Goal: Transaction & Acquisition: Book appointment/travel/reservation

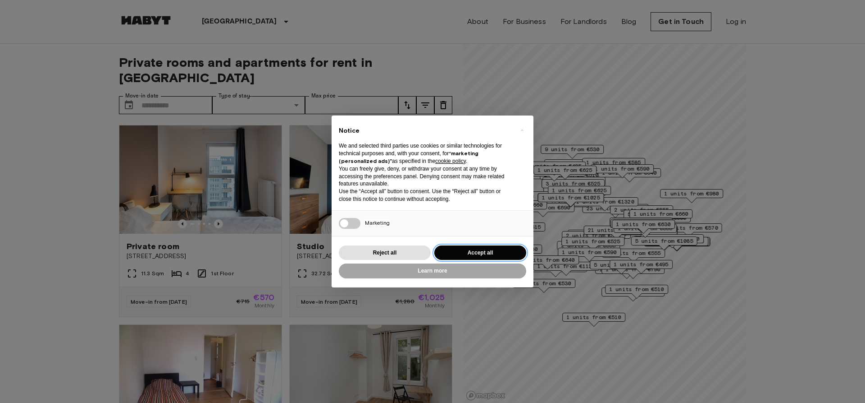
click at [479, 252] on button "Accept all" at bounding box center [481, 252] width 92 height 15
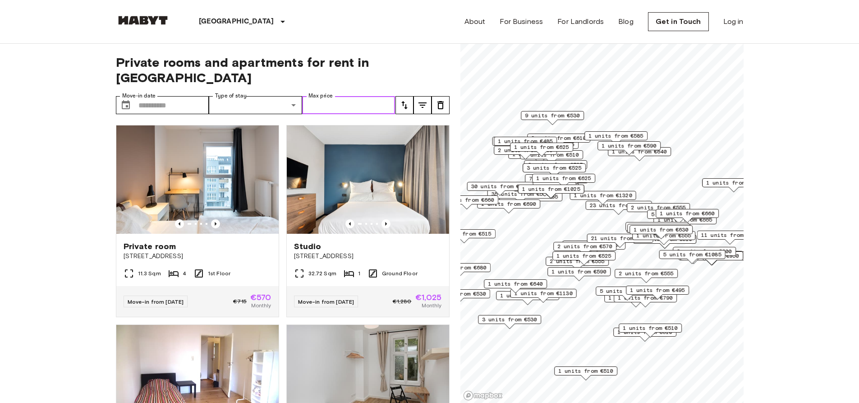
click at [370, 96] on input "Max price" at bounding box center [348, 105] width 93 height 18
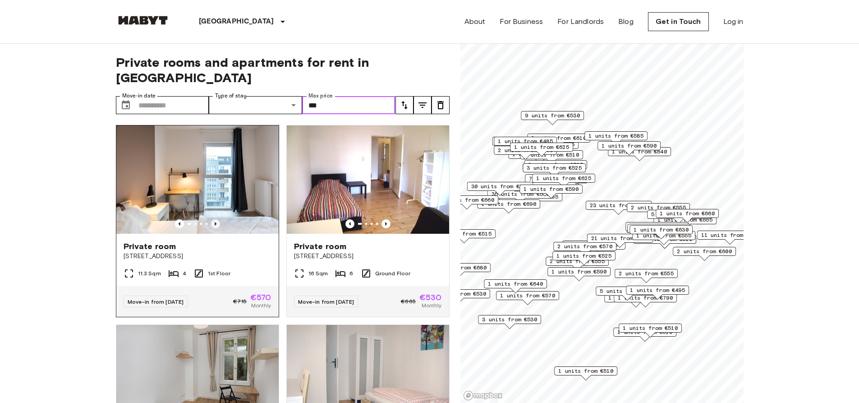
click at [214, 219] on icon "Previous image" at bounding box center [215, 223] width 9 height 9
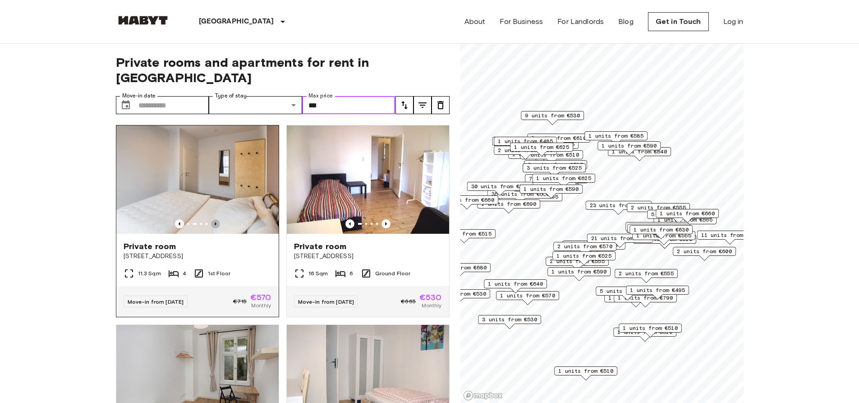
click at [214, 219] on icon "Previous image" at bounding box center [215, 223] width 9 height 9
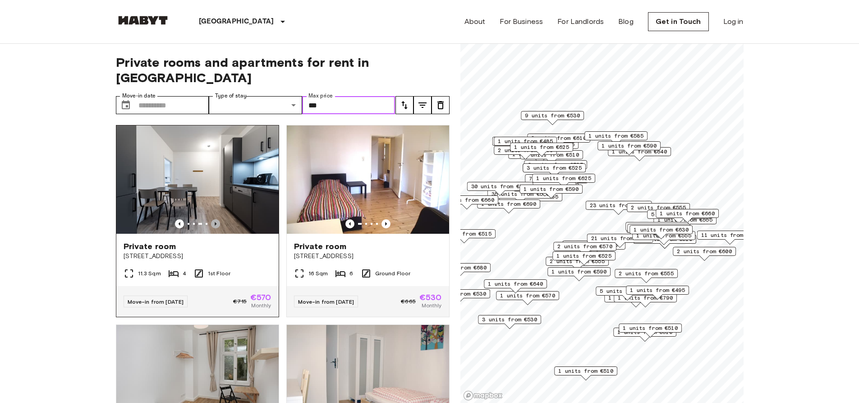
click at [214, 219] on icon "Previous image" at bounding box center [215, 223] width 9 height 9
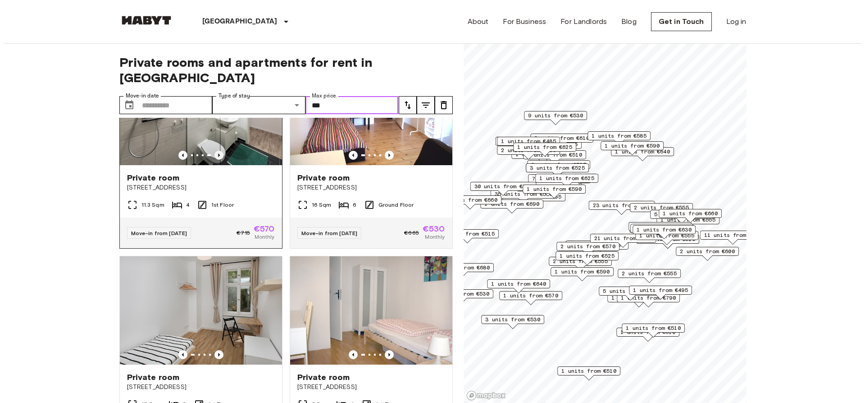
scroll to position [90, 0]
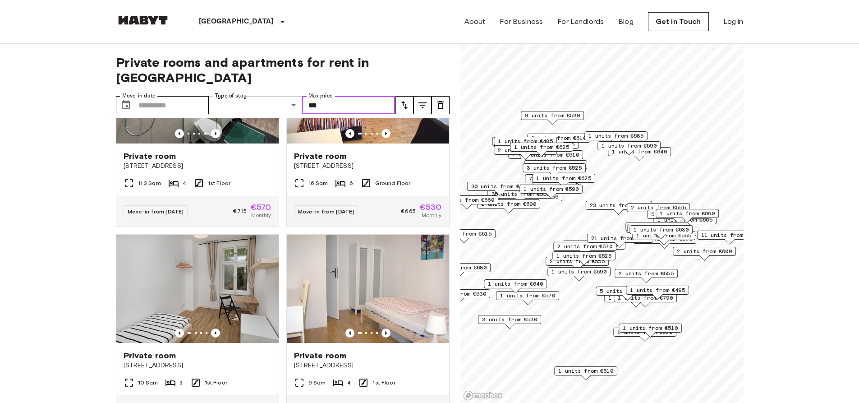
type input "***"
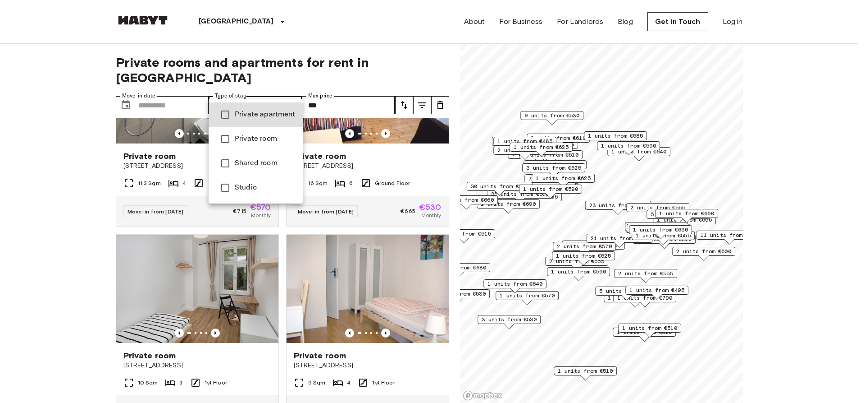
click at [252, 191] on span "Studio" at bounding box center [265, 187] width 61 height 11
type input "******"
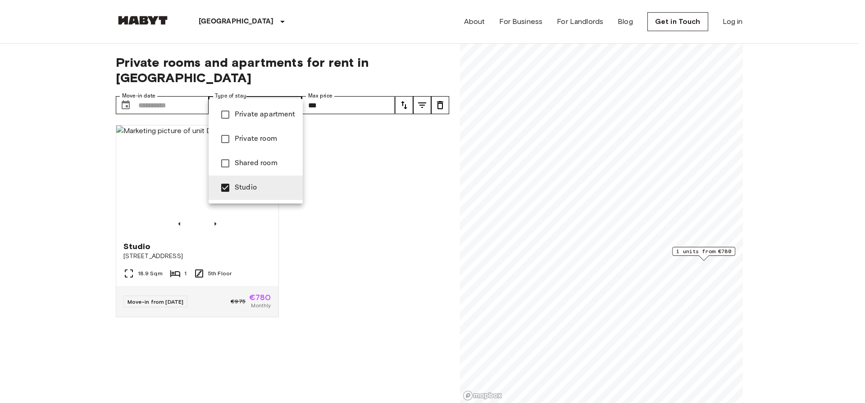
click at [355, 191] on div at bounding box center [432, 201] width 865 height 403
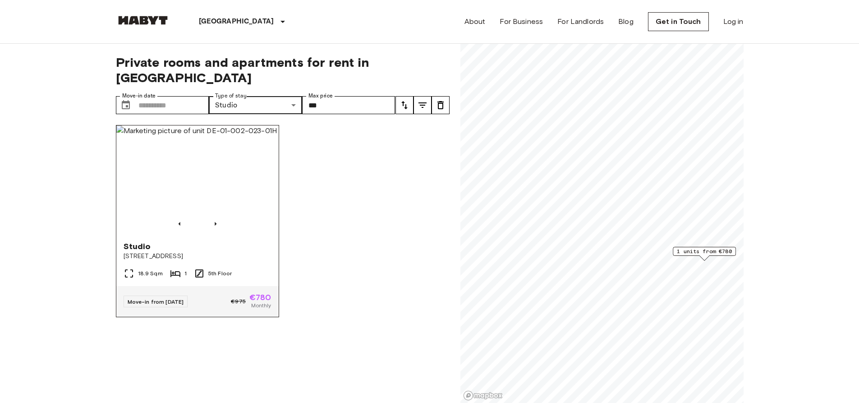
click at [192, 180] on img at bounding box center [197, 179] width 162 height 108
click at [351, 96] on input "***" at bounding box center [348, 105] width 93 height 18
type input "*"
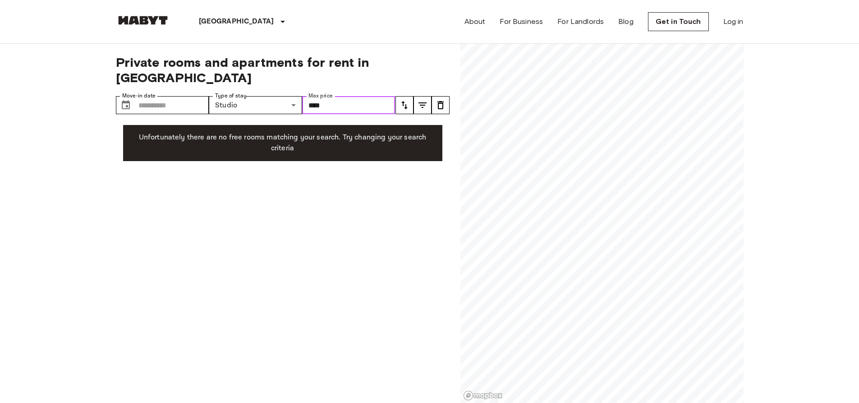
type input "****"
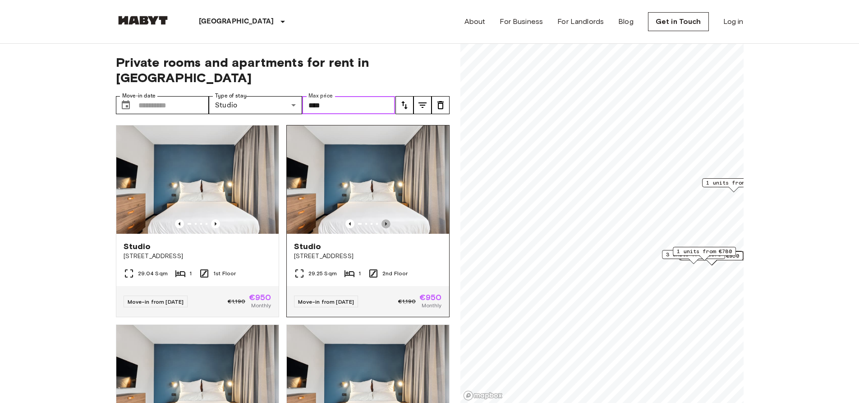
click at [381, 219] on icon "Previous image" at bounding box center [385, 223] width 9 height 9
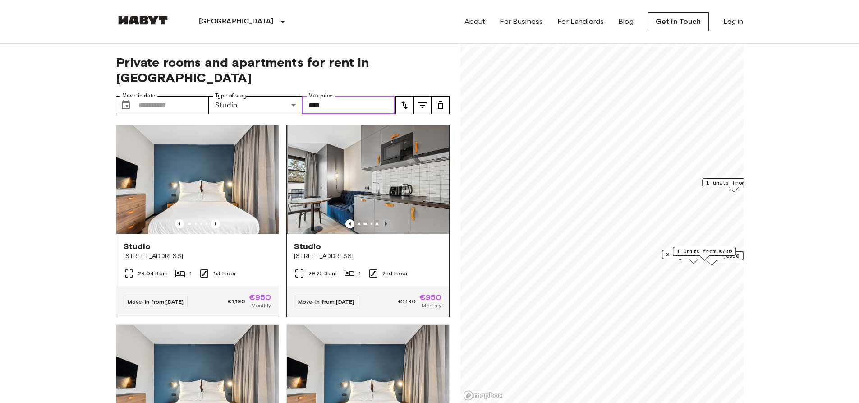
click at [381, 219] on icon "Previous image" at bounding box center [385, 223] width 9 height 9
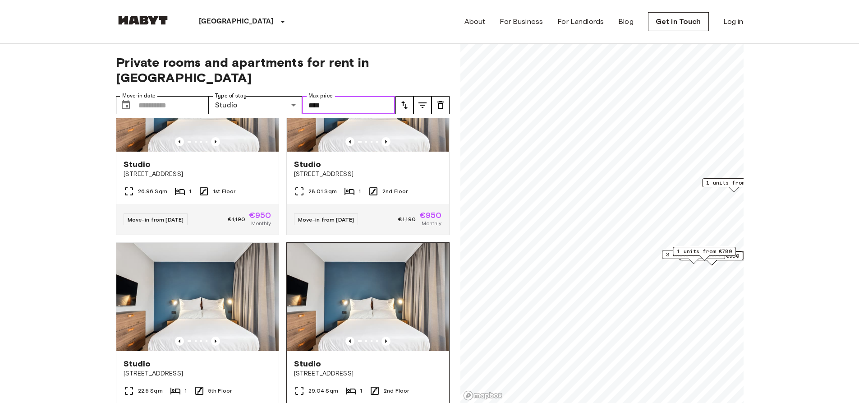
scroll to position [1262, 0]
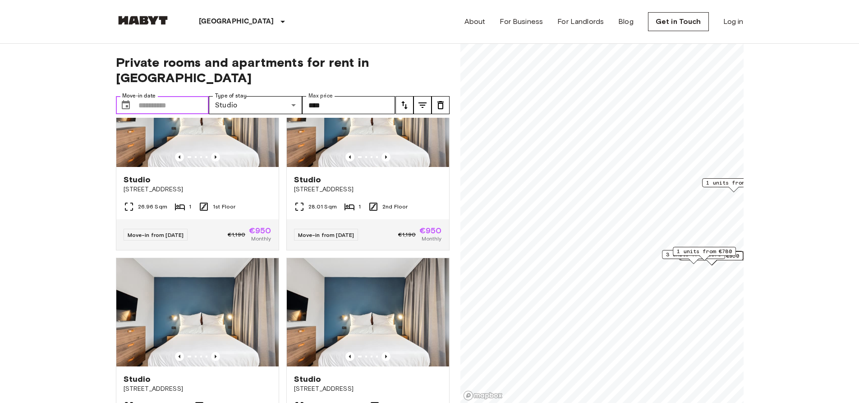
click at [139, 96] on input "Move-in date" at bounding box center [173, 105] width 71 height 18
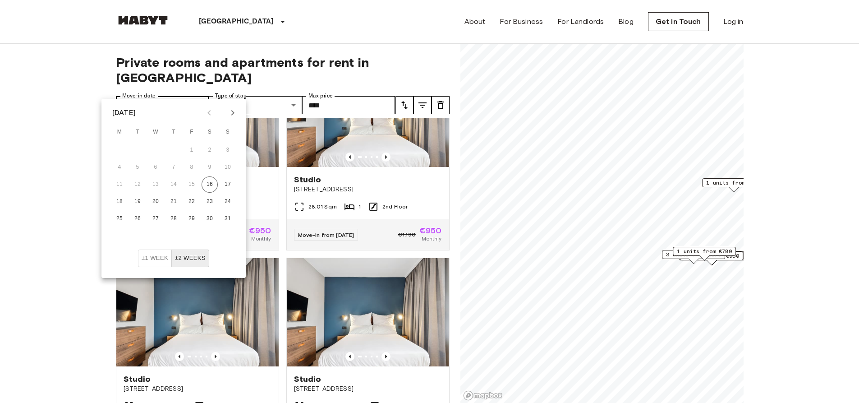
click button "16" at bounding box center [209, 184] width 16 height 16
type input "**********"
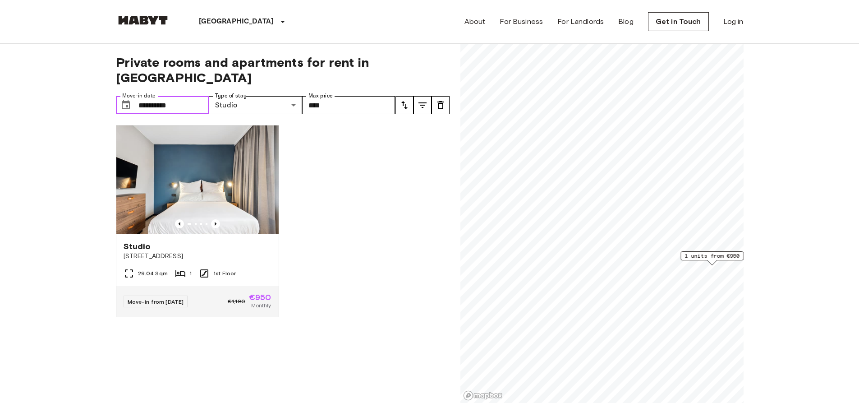
drag, startPoint x: 152, startPoint y: 90, endPoint x: 157, endPoint y: 91, distance: 4.6
click at [157, 96] on input "**********" at bounding box center [173, 105] width 71 height 18
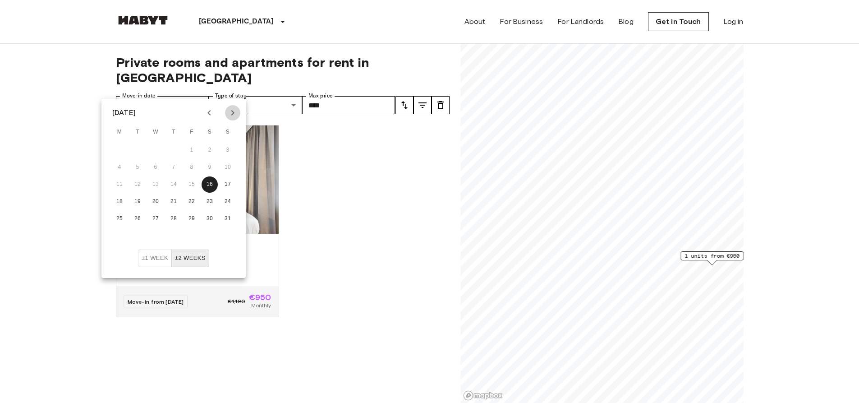
click at [232, 114] on icon "Next month" at bounding box center [232, 112] width 11 height 11
click at [233, 114] on icon "Next month" at bounding box center [232, 112] width 11 height 11
click at [158, 149] on button "1" at bounding box center [155, 150] width 16 height 16
type input "**********"
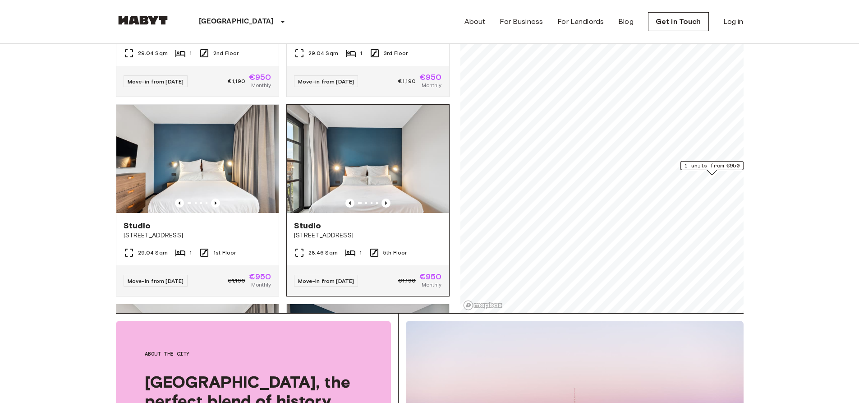
scroll to position [110, 0]
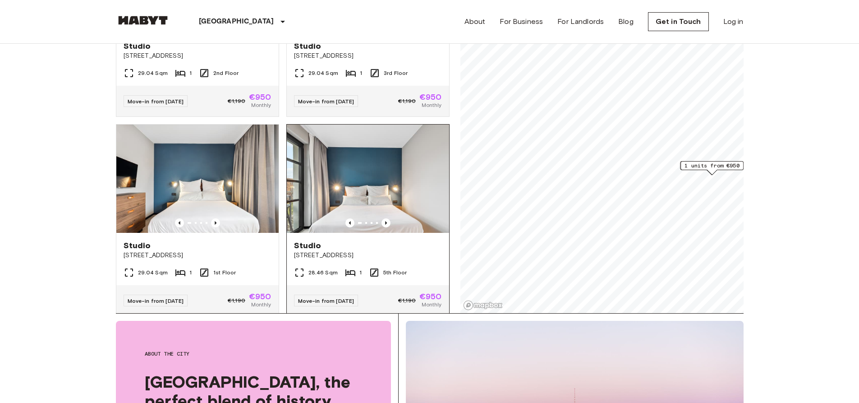
click at [347, 181] on img at bounding box center [368, 178] width 162 height 108
click at [358, 168] on img at bounding box center [368, 178] width 162 height 108
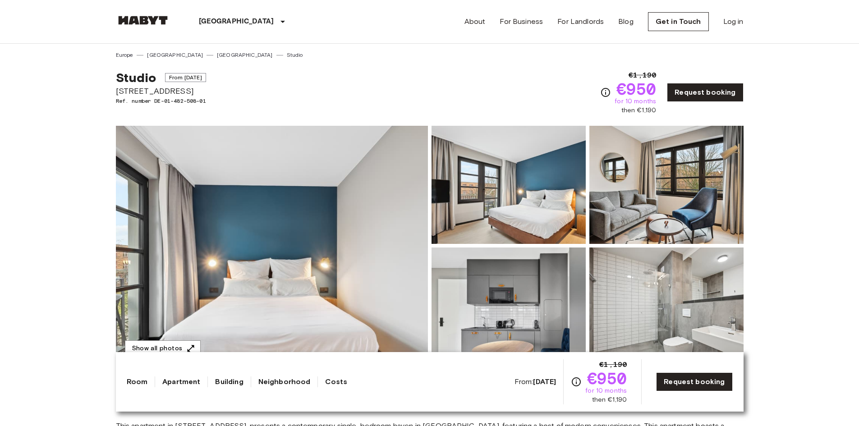
click at [136, 92] on span "[STREET_ADDRESS]" at bounding box center [161, 91] width 90 height 12
copy span "[STREET_ADDRESS]"
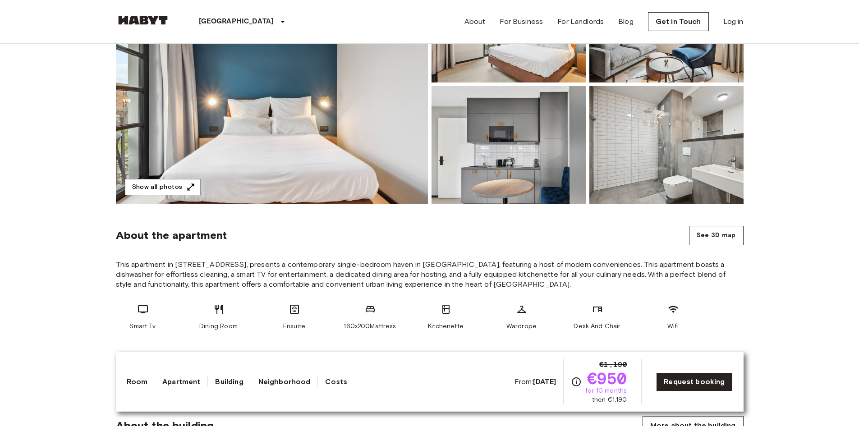
scroll to position [180, 0]
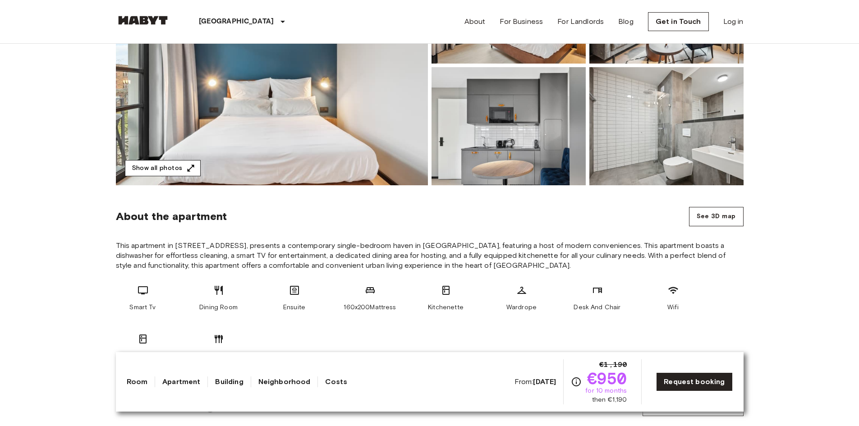
click at [138, 165] on button "Show all photos" at bounding box center [163, 168] width 76 height 17
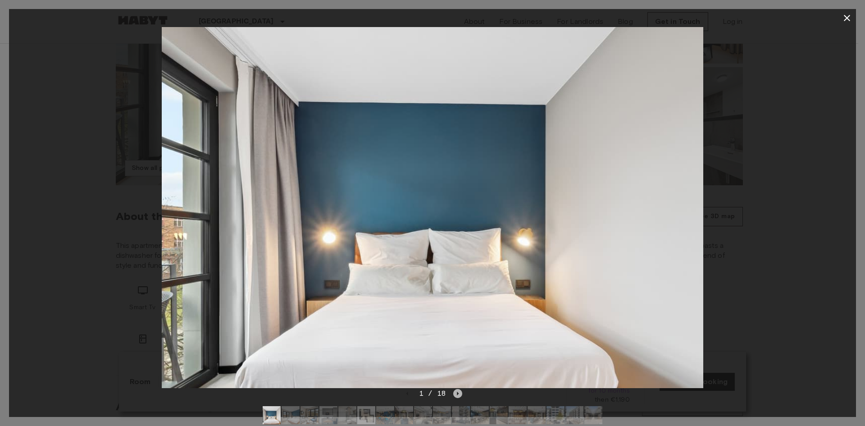
click at [461, 394] on icon "Next image" at bounding box center [457, 393] width 9 height 9
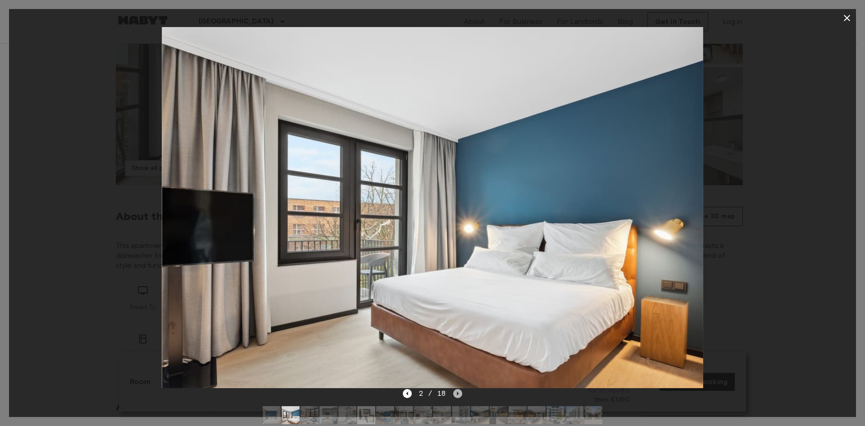
click at [461, 394] on icon "Next image" at bounding box center [457, 393] width 9 height 9
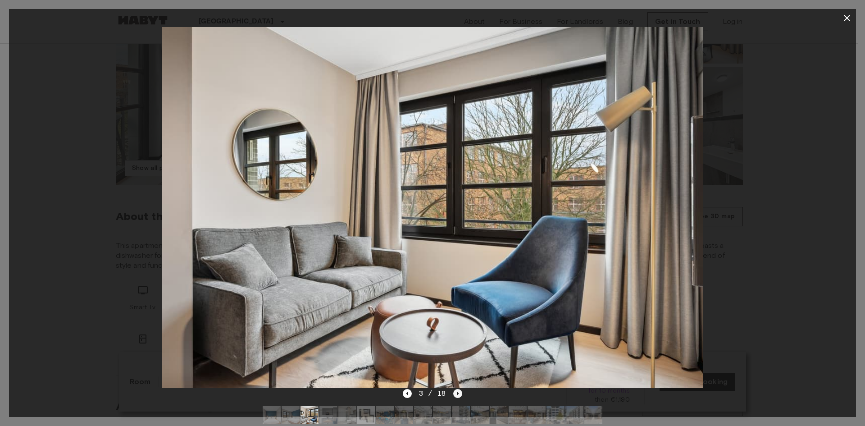
click at [461, 394] on icon "Next image" at bounding box center [457, 393] width 9 height 9
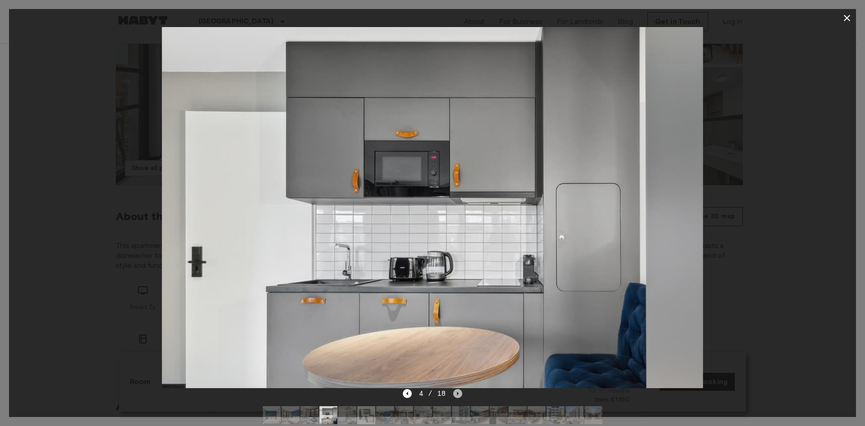
click at [461, 394] on icon "Next image" at bounding box center [457, 393] width 9 height 9
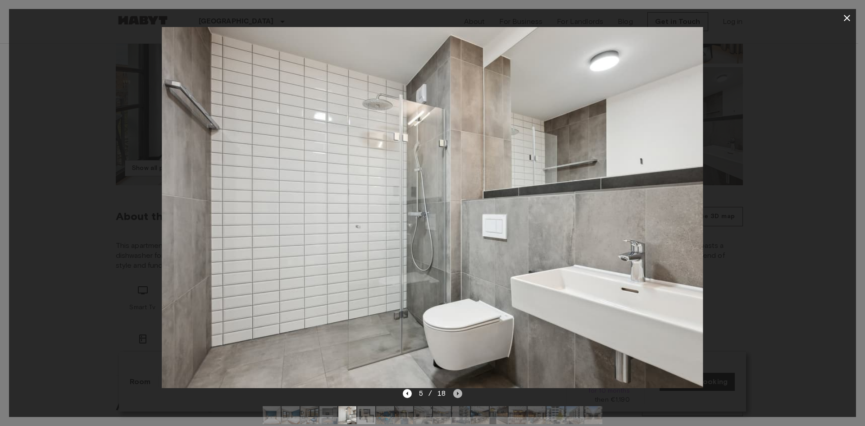
click at [461, 394] on icon "Next image" at bounding box center [457, 393] width 9 height 9
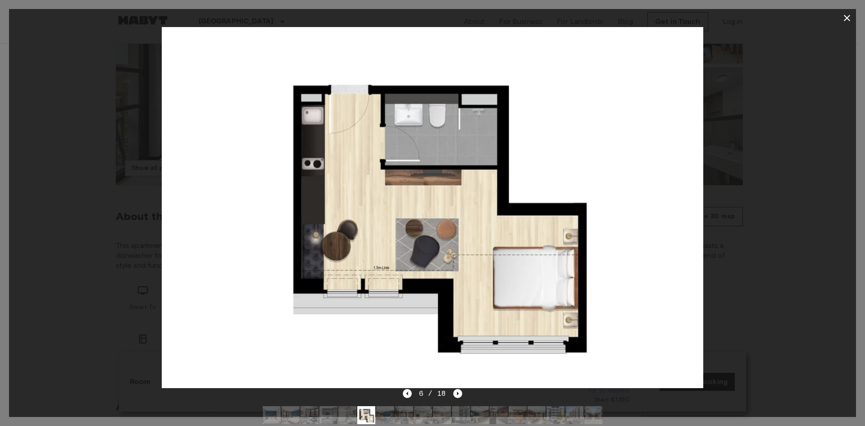
click at [427, 392] on span "6 / 18" at bounding box center [432, 393] width 27 height 11
click at [459, 393] on icon "Next image" at bounding box center [457, 393] width 9 height 9
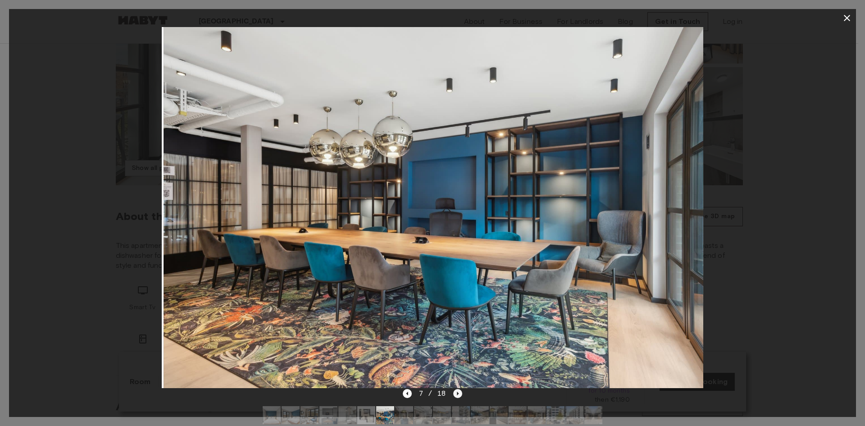
click at [459, 393] on icon "Next image" at bounding box center [457, 393] width 9 height 9
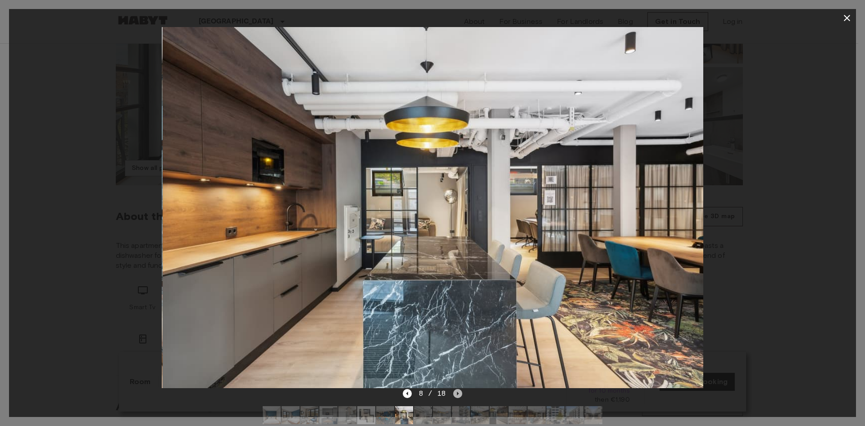
click at [459, 393] on icon "Next image" at bounding box center [457, 393] width 9 height 9
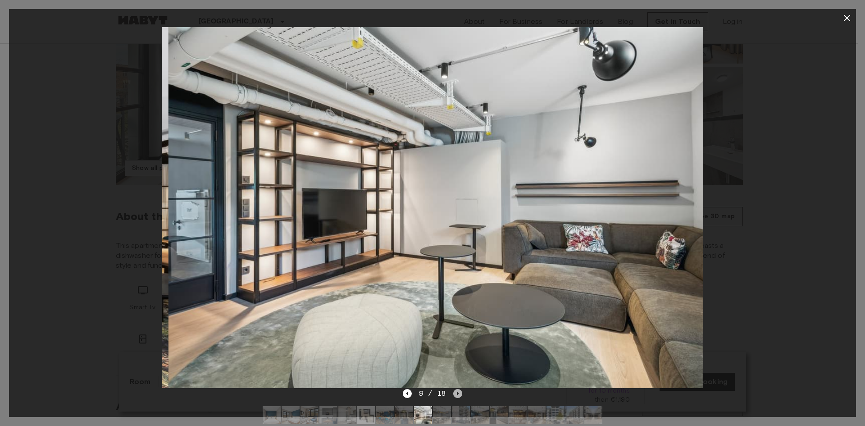
click at [459, 393] on icon "Next image" at bounding box center [457, 393] width 9 height 9
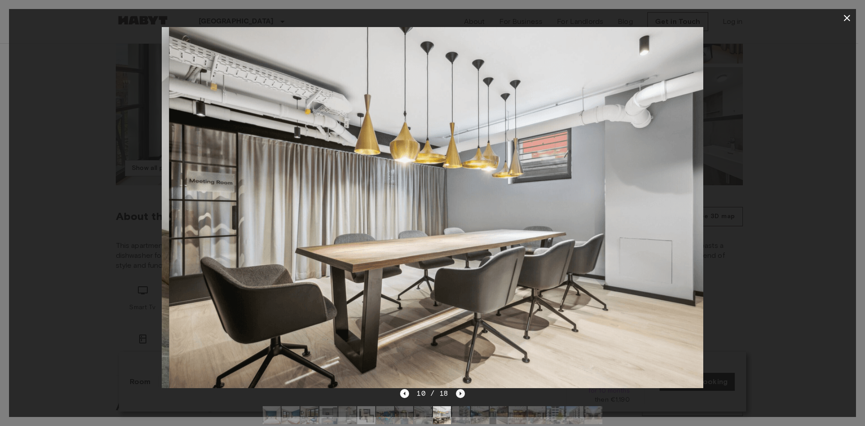
click at [459, 393] on icon "Next image" at bounding box center [460, 393] width 9 height 9
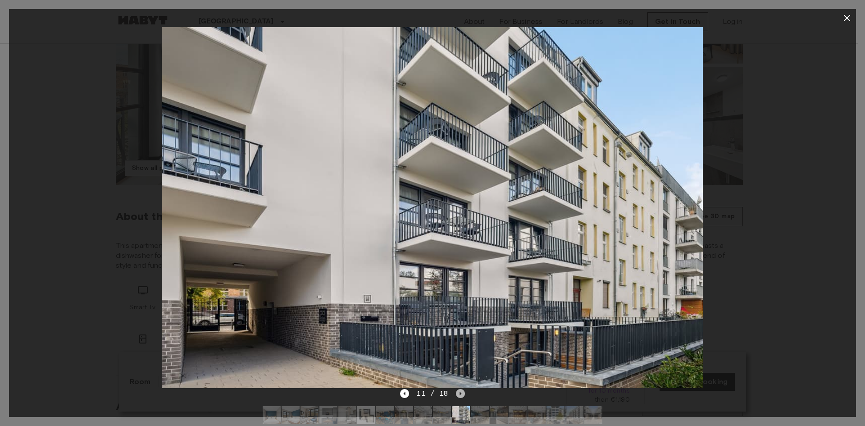
click at [459, 393] on icon "Next image" at bounding box center [460, 393] width 9 height 9
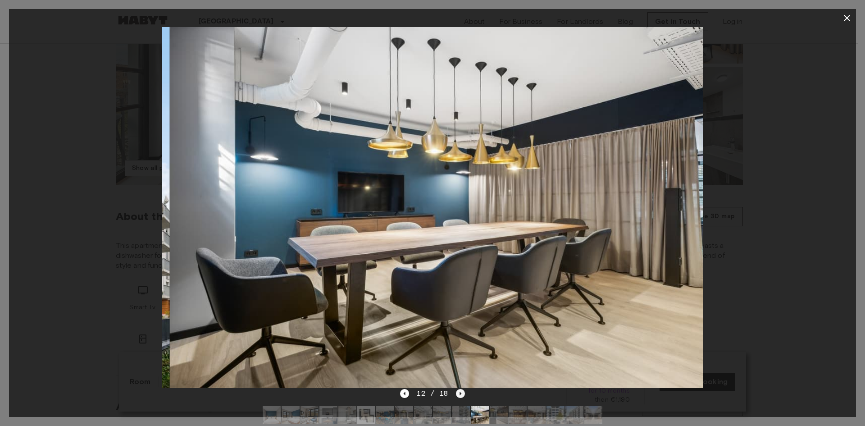
click at [459, 393] on icon "Next image" at bounding box center [460, 393] width 9 height 9
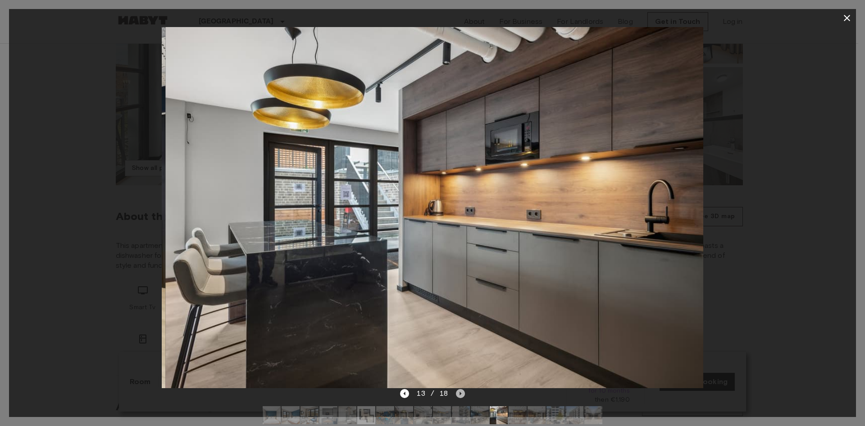
click at [459, 393] on icon "Next image" at bounding box center [460, 393] width 9 height 9
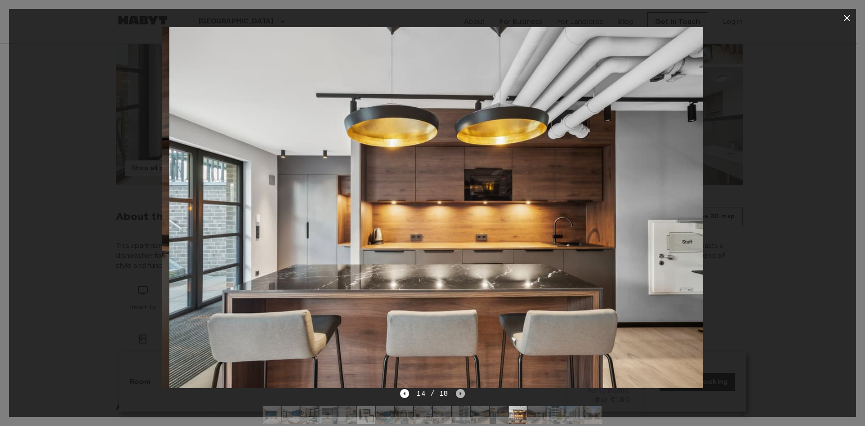
click at [459, 393] on icon "Next image" at bounding box center [460, 393] width 9 height 9
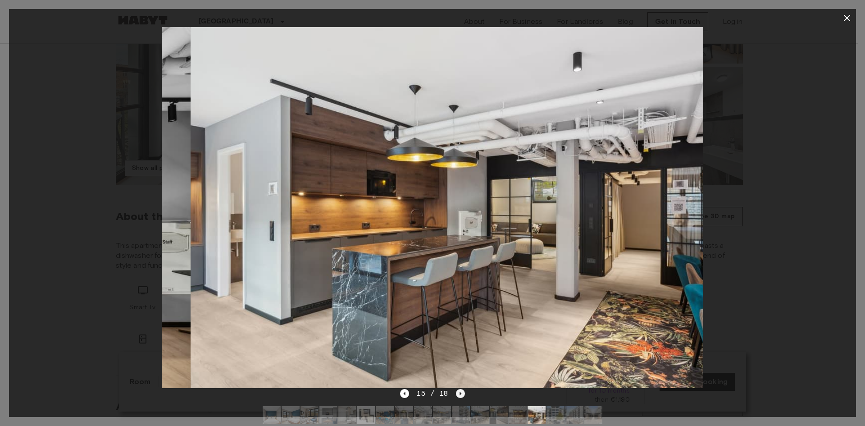
click at [459, 393] on icon "Next image" at bounding box center [460, 393] width 9 height 9
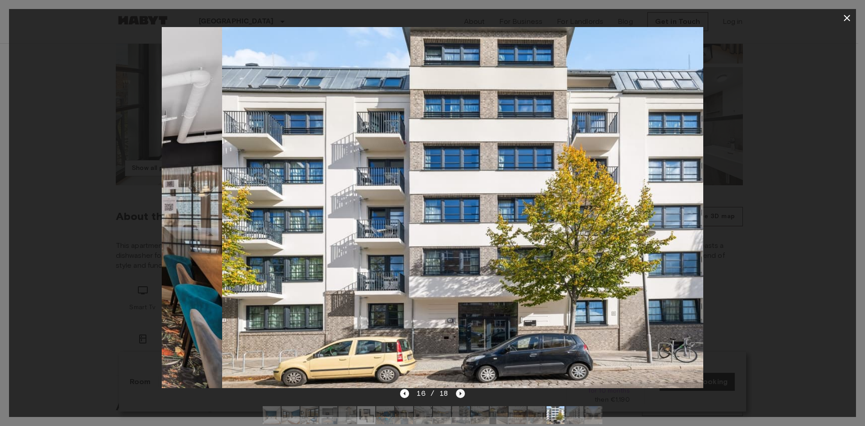
click at [459, 393] on icon "Next image" at bounding box center [460, 393] width 9 height 9
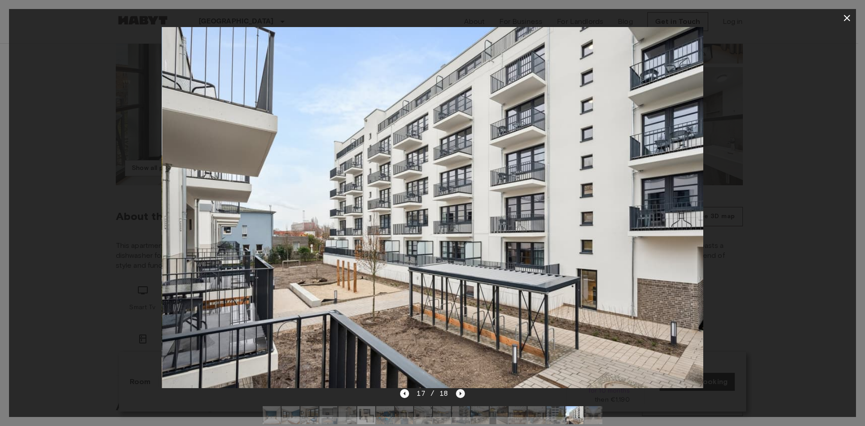
click at [459, 393] on icon "Next image" at bounding box center [460, 393] width 9 height 9
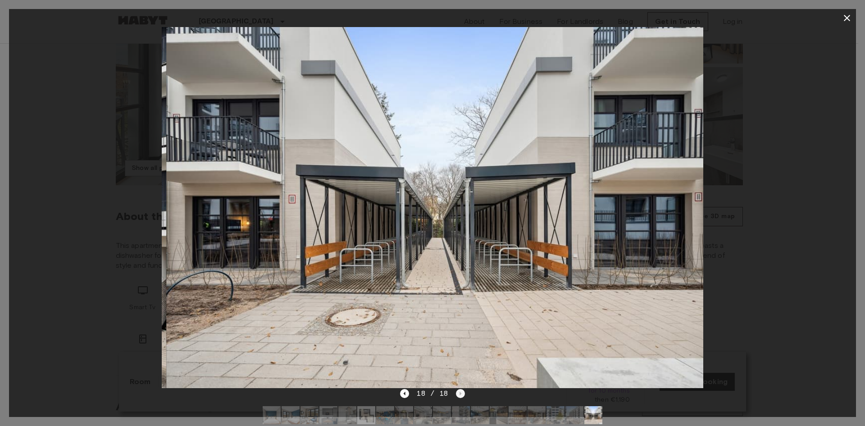
click at [459, 393] on div "18 / 18" at bounding box center [432, 393] width 64 height 11
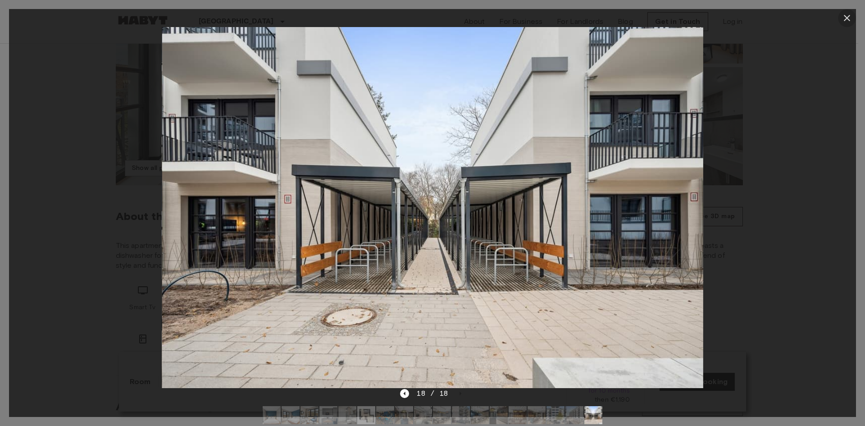
click at [843, 21] on icon "button" at bounding box center [847, 18] width 11 height 11
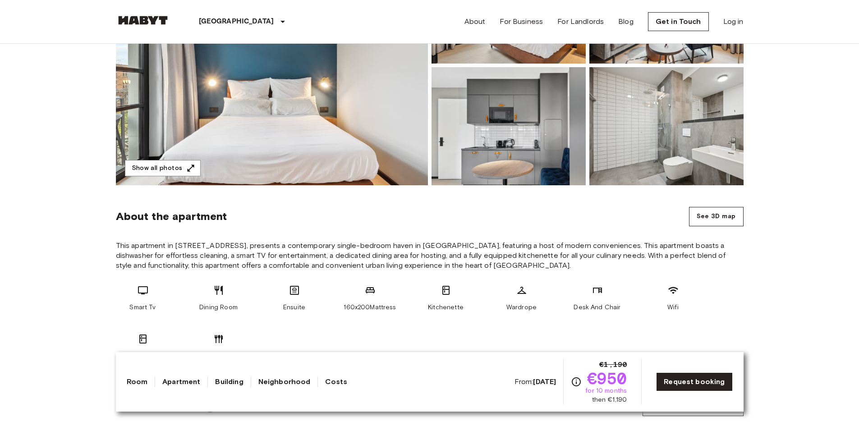
click at [174, 382] on link "Apartment" at bounding box center [181, 381] width 38 height 11
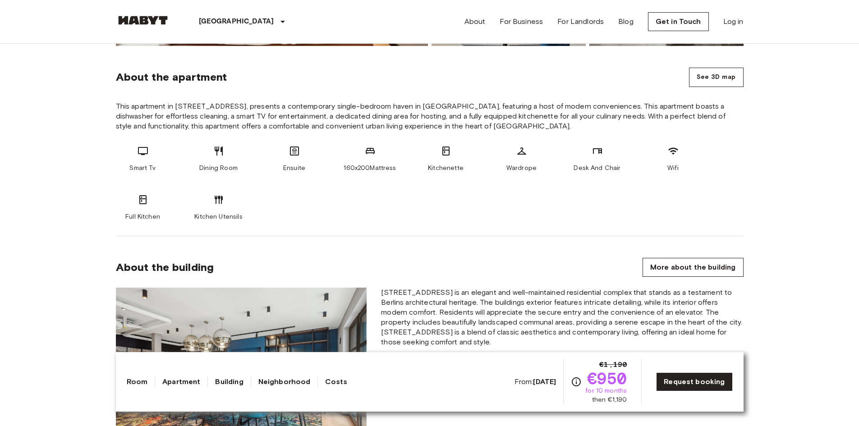
scroll to position [322, 0]
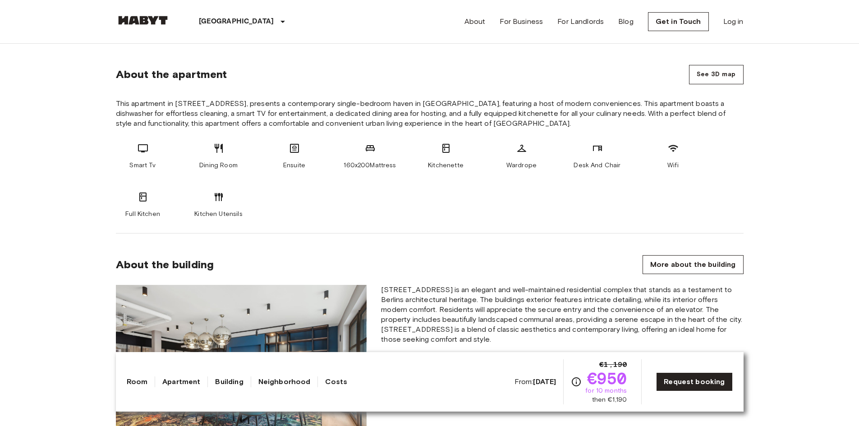
click at [128, 384] on link "Room" at bounding box center [137, 381] width 21 height 11
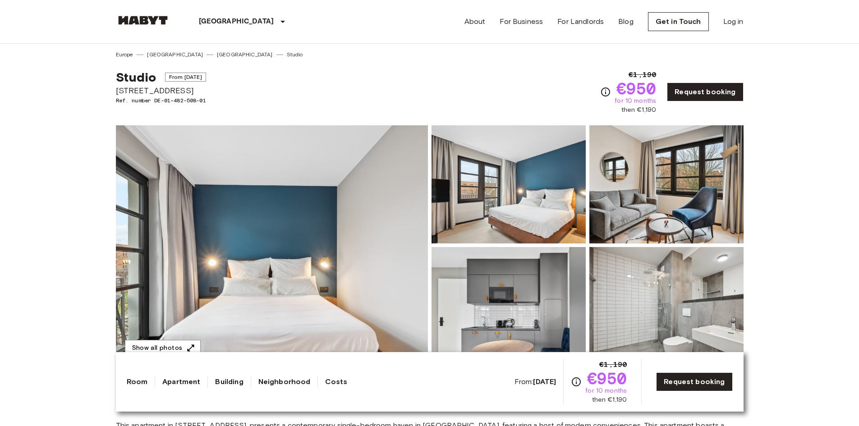
scroll to position [0, 0]
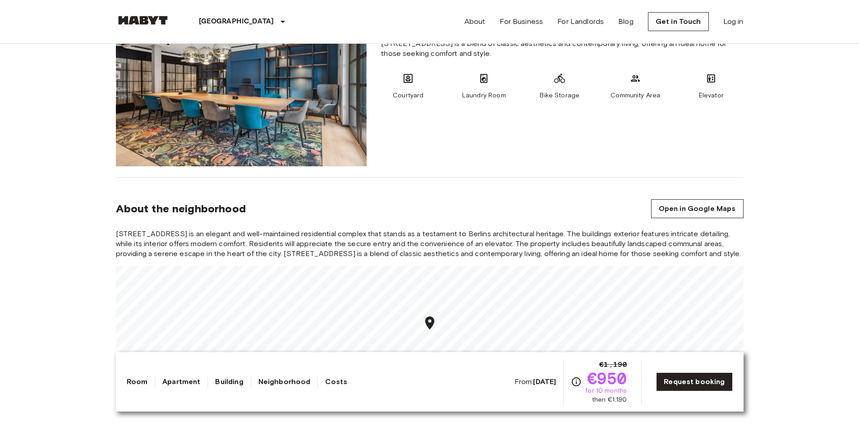
scroll to position [721, 0]
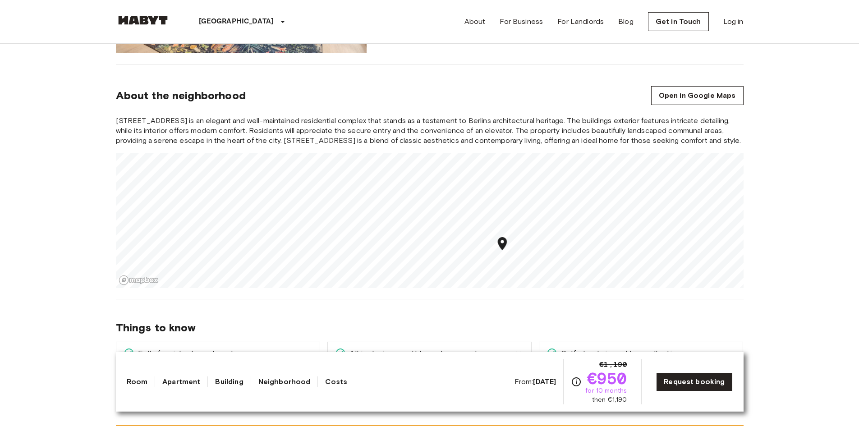
click at [142, 15] on div "Berlin Europe Amsterdam Berlin Brussels Cologne Dusseldorf Frankfurt Graz Hambu…" at bounding box center [216, 21] width 201 height 43
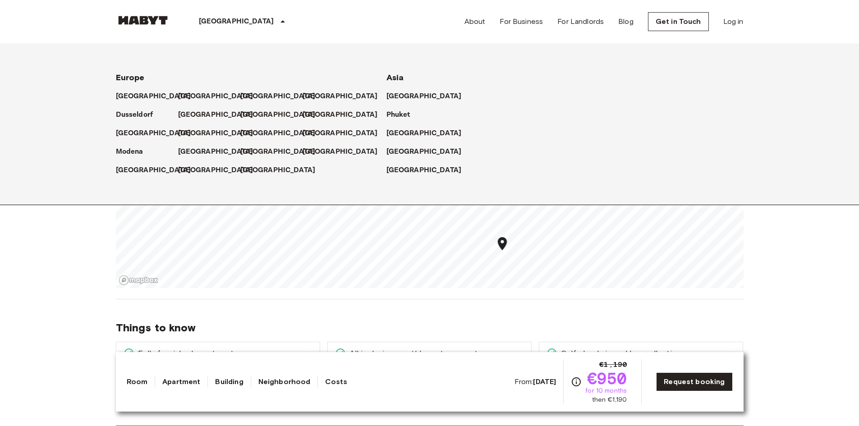
click at [206, 21] on p "[GEOGRAPHIC_DATA]" at bounding box center [236, 21] width 75 height 11
click at [201, 112] on p "[GEOGRAPHIC_DATA]" at bounding box center [217, 115] width 75 height 11
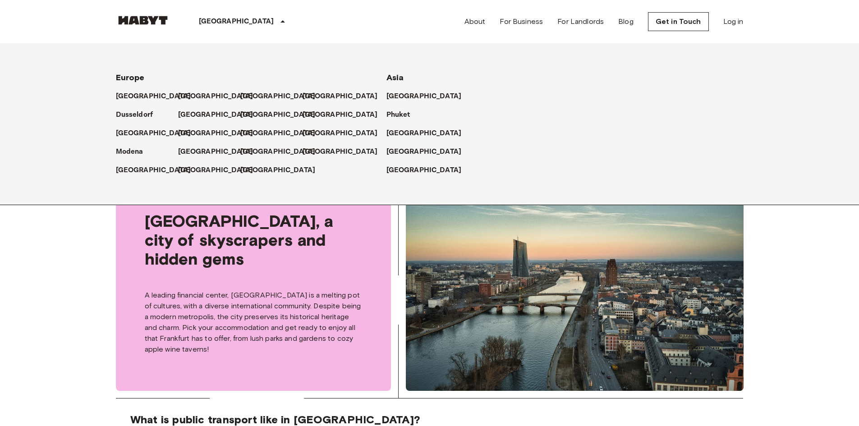
scroll to position [270, 0]
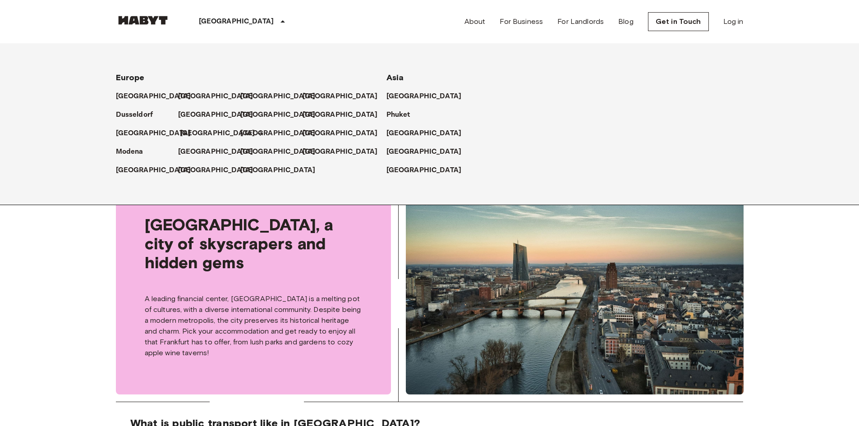
click at [191, 133] on p "[GEOGRAPHIC_DATA]" at bounding box center [217, 133] width 75 height 11
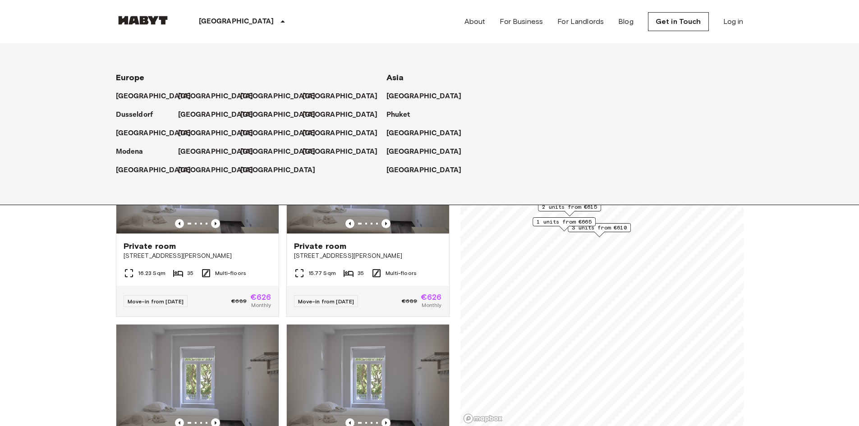
click at [114, 131] on div "Europe Amsterdam Berlin Brussels Cologne Dusseldorf Frankfurt Graz Hamburg Leip…" at bounding box center [229, 120] width 270 height 111
click at [321, 114] on p "[GEOGRAPHIC_DATA]" at bounding box center [341, 115] width 75 height 11
